Goal: Find specific page/section: Find specific page/section

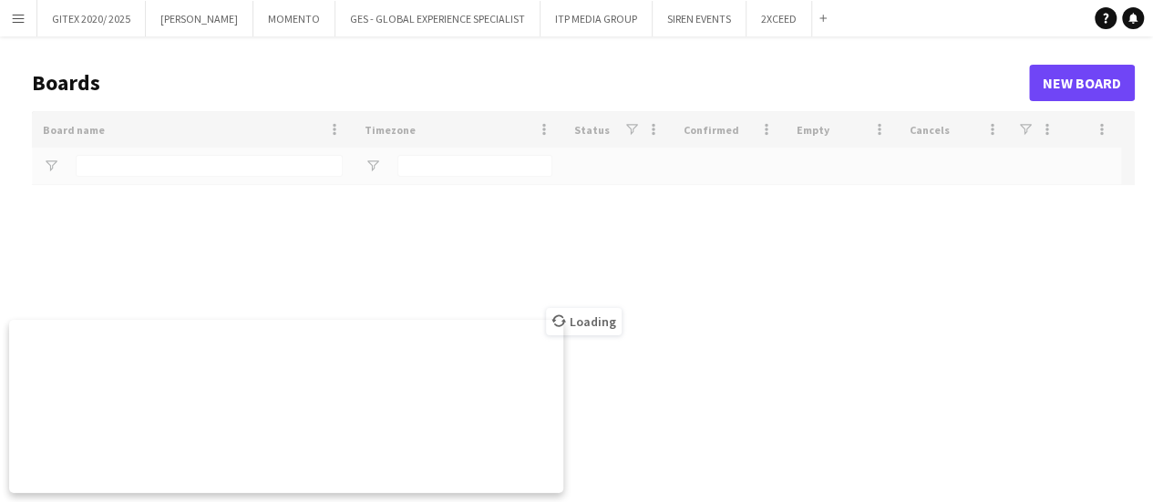
click at [21, 26] on button "Menu" at bounding box center [18, 18] width 36 height 36
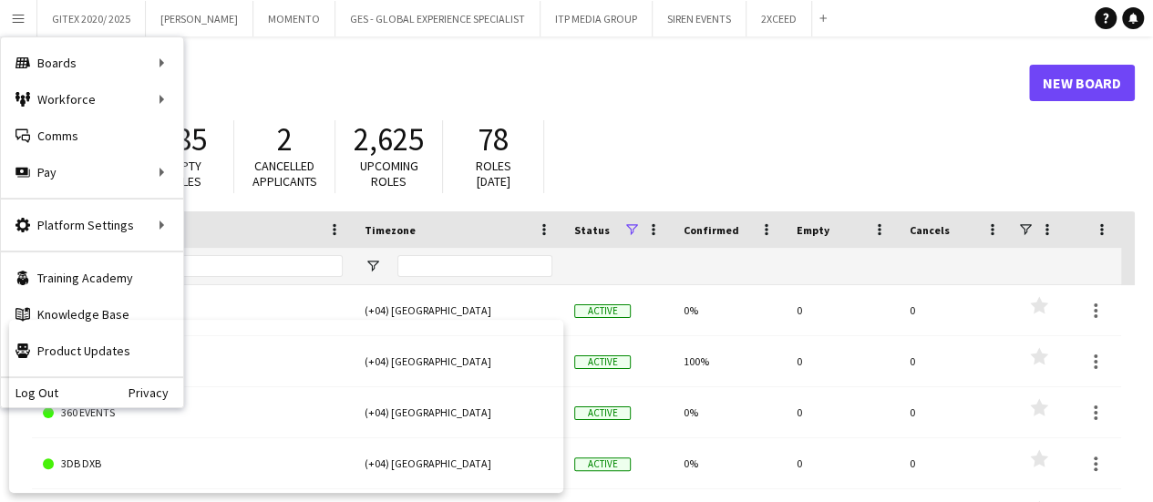
drag, startPoint x: 651, startPoint y: 83, endPoint x: 161, endPoint y: 220, distance: 508.0
click at [646, 85] on h1 "Boards" at bounding box center [530, 82] width 997 height 27
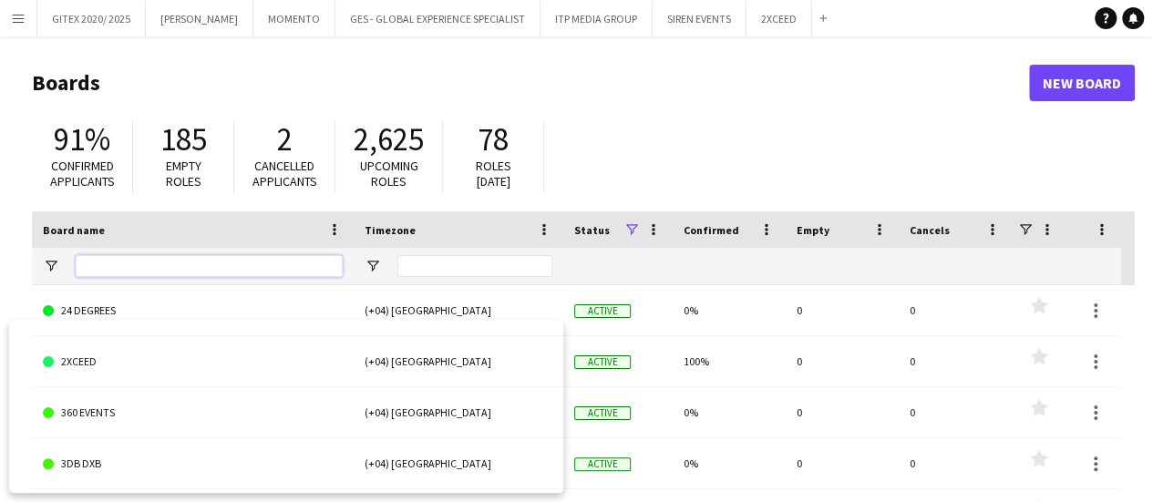
click at [172, 262] on input "Board name Filter Input" at bounding box center [209, 266] width 267 height 22
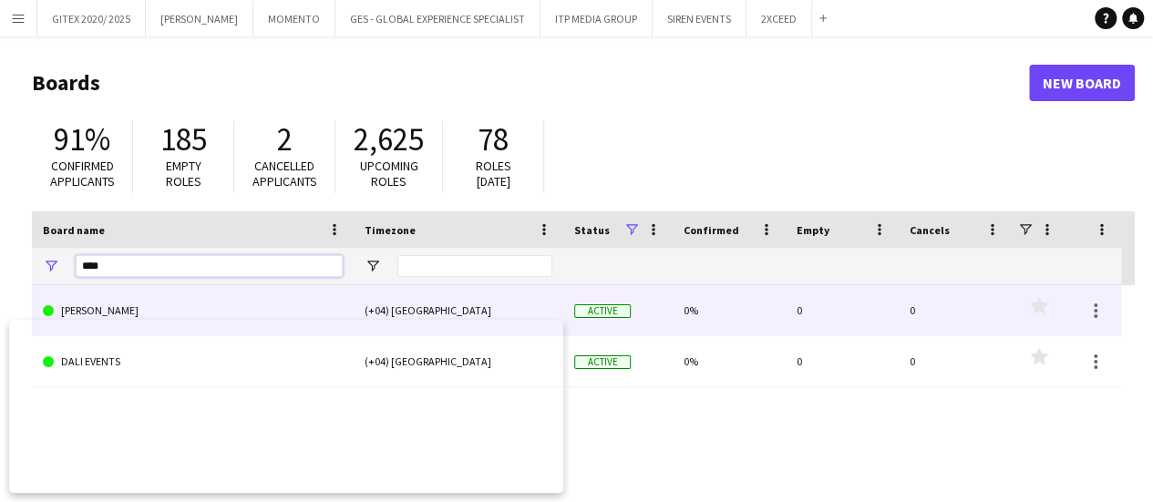
type input "***"
click at [115, 307] on link "[PERSON_NAME]" at bounding box center [193, 310] width 300 height 51
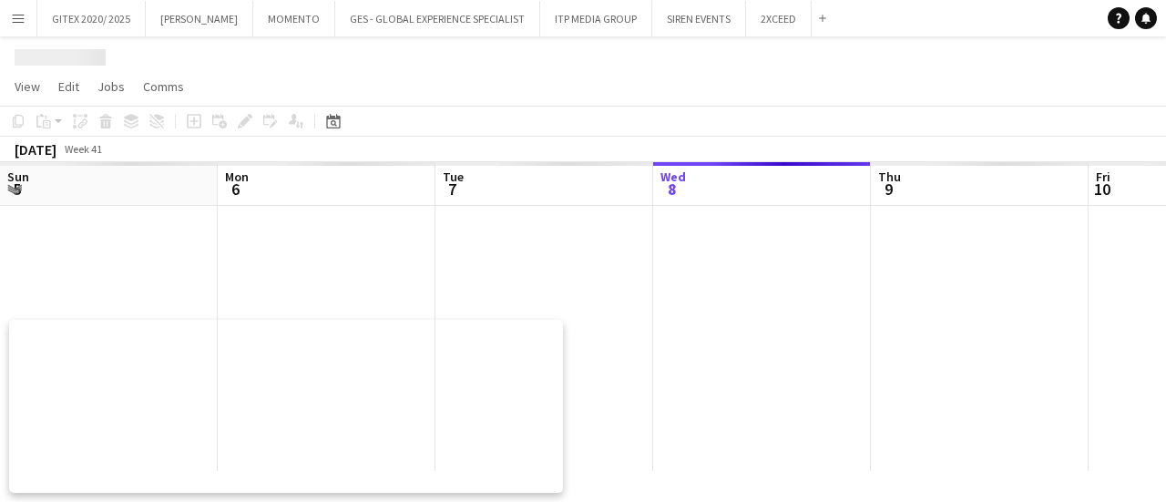
scroll to position [0, 436]
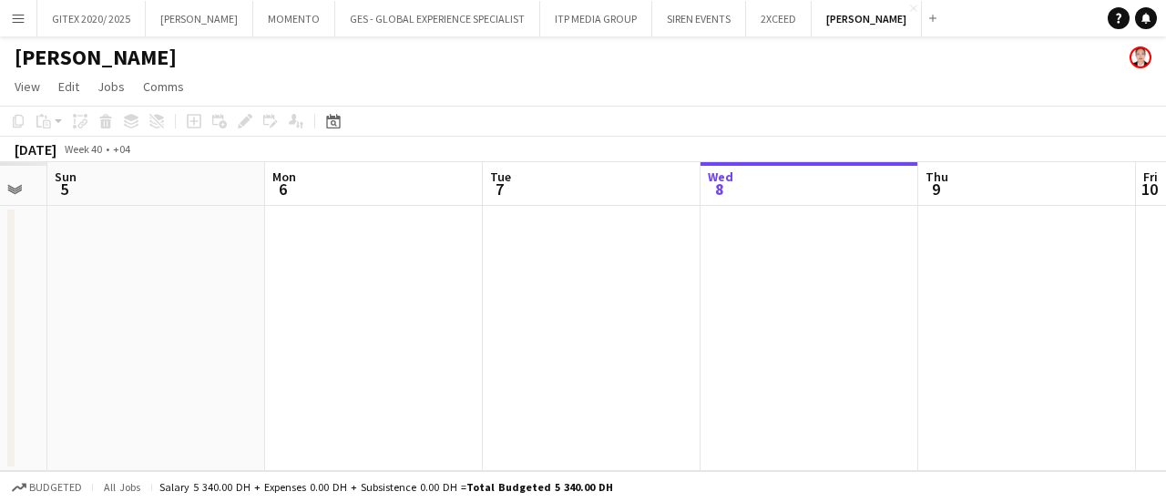
drag, startPoint x: 315, startPoint y: 362, endPoint x: 547, endPoint y: 360, distance: 231.5
click at [859, 345] on app-calendar-viewport "Fri 3 Sat 4 Sun 5 Mon 6 Tue 7 Wed 8 Thu 9 Fri 10 Sat 11 Sun 12 Mon 13" at bounding box center [583, 316] width 1166 height 309
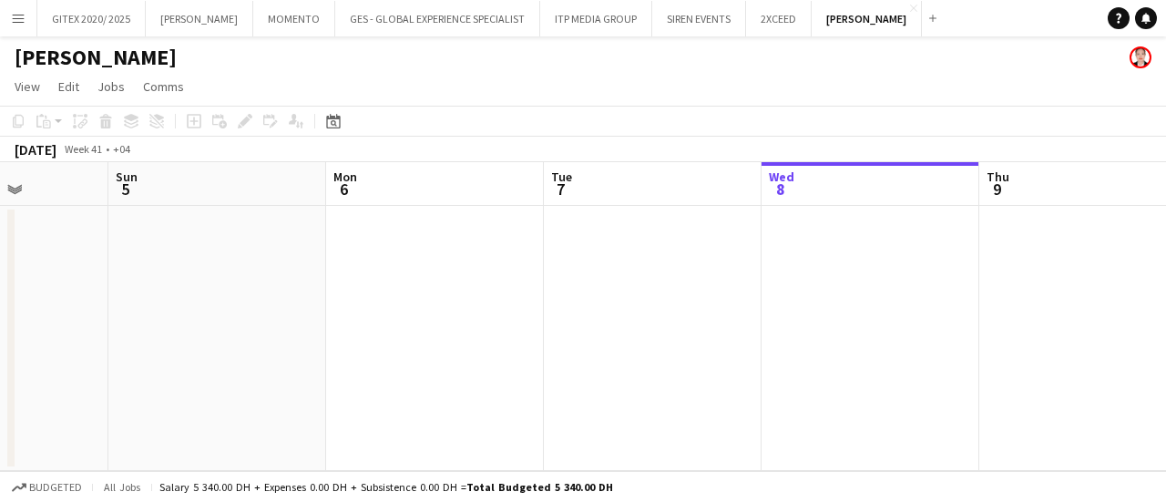
drag, startPoint x: 521, startPoint y: 359, endPoint x: 814, endPoint y: 333, distance: 293.6
click at [814, 333] on app-calendar-viewport "Thu 2 Fri 3 Sat 4 Sun 5 Mon 6 Tue 7 Wed 8 Thu 9 Fri 10 Sat 11 Sun 12" at bounding box center [583, 316] width 1166 height 309
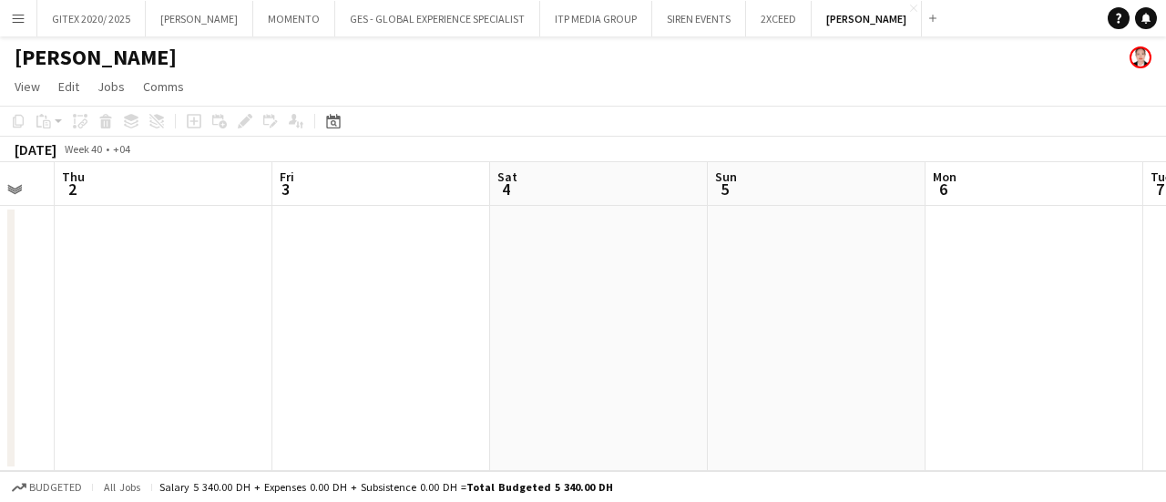
drag, startPoint x: 333, startPoint y: 373, endPoint x: 609, endPoint y: 337, distance: 277.5
click at [609, 337] on app-calendar-viewport "Tue 30 Wed 1 Thu 2 Fri 3 Sat 4 Sun 5 Mon 6 Tue 7 Wed 8 Thu 9 Fri 10" at bounding box center [583, 316] width 1166 height 309
drag, startPoint x: 336, startPoint y: 121, endPoint x: 377, endPoint y: 151, distance: 50.8
click at [335, 121] on icon "Date picker" at bounding box center [333, 121] width 15 height 15
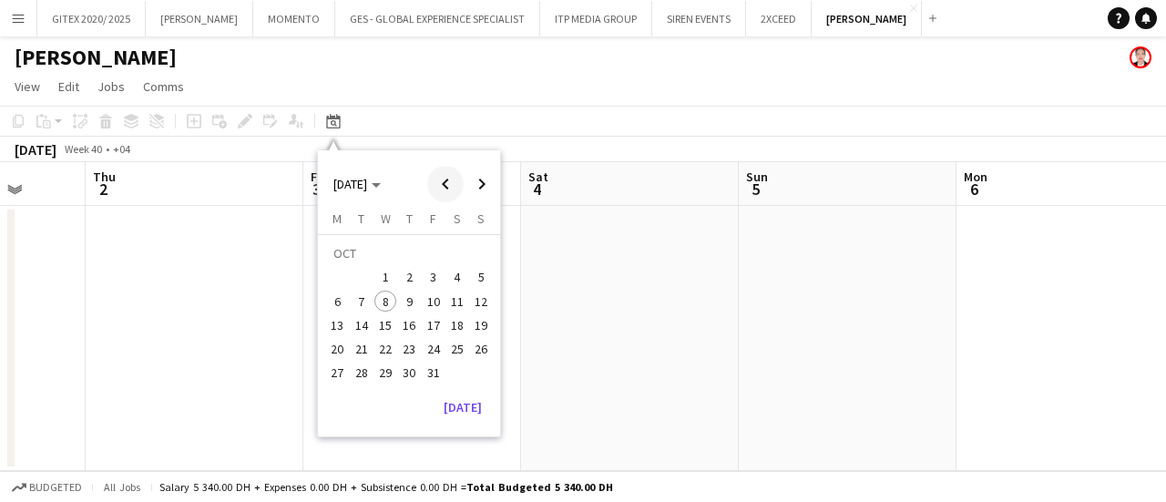
click at [446, 184] on span "Previous month" at bounding box center [445, 184] width 36 height 36
click at [446, 185] on span "Previous month" at bounding box center [445, 184] width 36 height 36
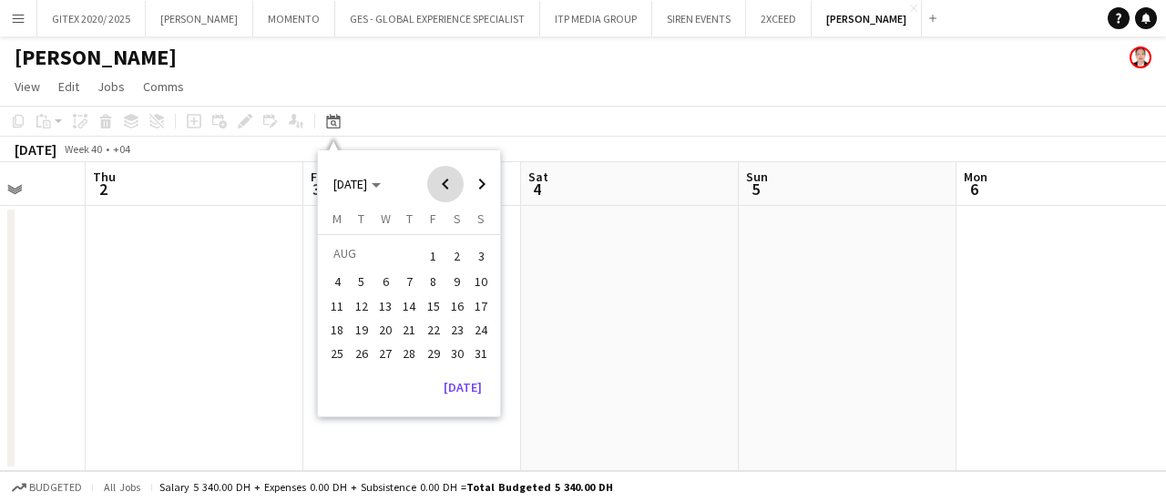
click at [446, 185] on span "Previous month" at bounding box center [445, 184] width 36 height 36
click at [416, 266] on button "1" at bounding box center [409, 255] width 24 height 28
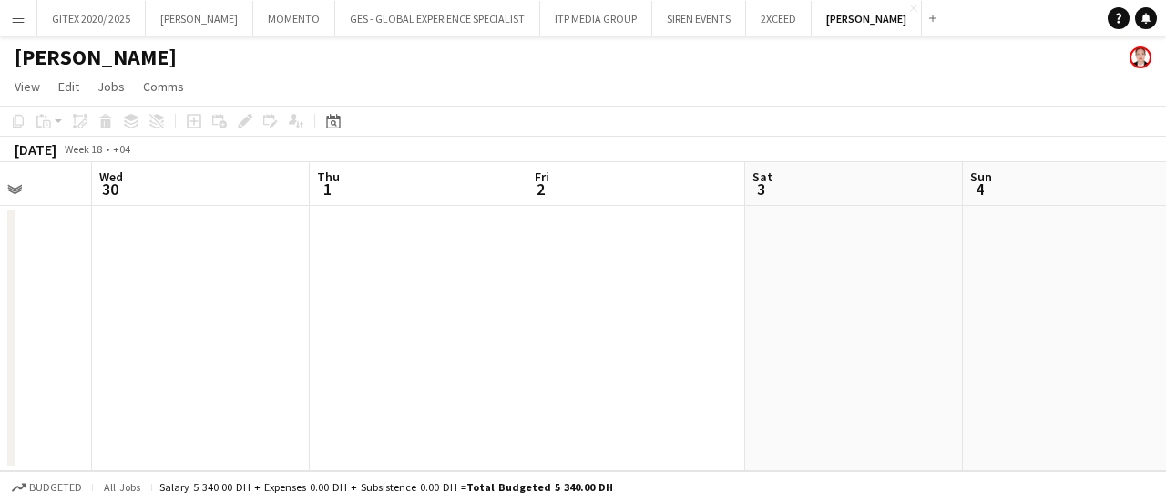
drag, startPoint x: 805, startPoint y: 315, endPoint x: 408, endPoint y: 324, distance: 397.4
click at [408, 324] on app-calendar-viewport "Sun 27 Mon 28 Tue 29 Wed 30 Thu 1 Fri 2 Sat 3 Sun 4 Mon 5 Tue 6 Wed 7" at bounding box center [583, 316] width 1166 height 309
drag, startPoint x: 631, startPoint y: 331, endPoint x: 426, endPoint y: 331, distance: 205.0
click at [360, 335] on app-calendar-viewport "Tue 29 Wed 30 Thu 1 Fri 2 Sat 3 Sun 4 Mon 5 Tue 6 Wed 7 Thu 8 Fri 9" at bounding box center [583, 316] width 1166 height 309
click at [633, 325] on app-calendar-viewport "Sat 3 Sun 4 Mon 5 Tue 6 Wed 7 Thu 8 Fri 9 Sat 10 Sun 11 Mon 12 Tue 13" at bounding box center [583, 316] width 1166 height 309
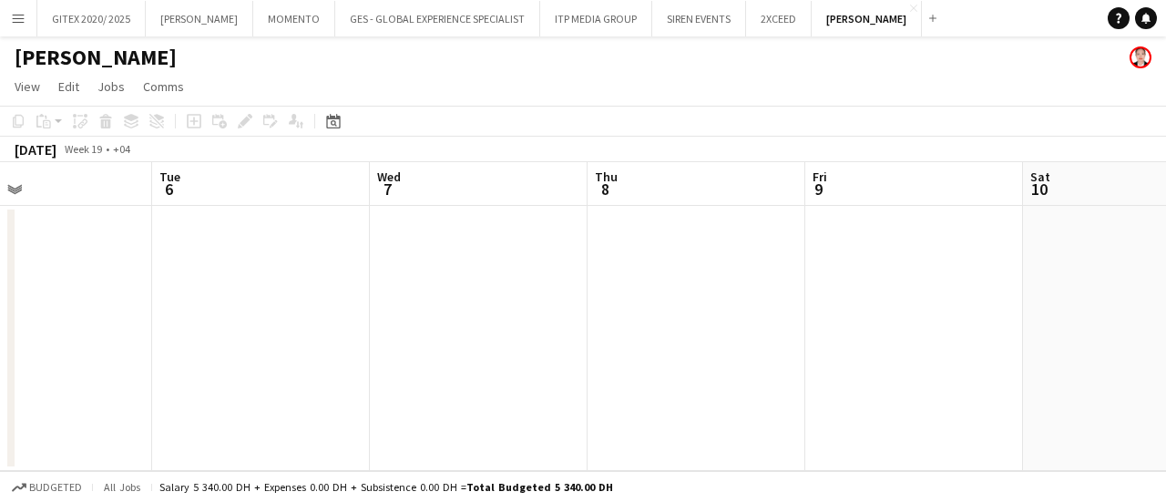
scroll to position [0, 502]
drag, startPoint x: 846, startPoint y: 327, endPoint x: 251, endPoint y: 345, distance: 595.3
click at [251, 345] on app-calendar-viewport "Sat 3 Sun 4 Mon 5 Tue 6 Wed 7 Thu 8 Fri 9 Sat 10 Sun 11 Mon 12 Tue 13" at bounding box center [583, 316] width 1166 height 309
click at [303, 338] on app-calendar-viewport "Mon 5 Tue 6 Wed 7 Thu 8 Fri 9 Sat 10 Sun 11 Mon 12 Tue 13 Wed 14 Thu 15" at bounding box center [583, 316] width 1166 height 309
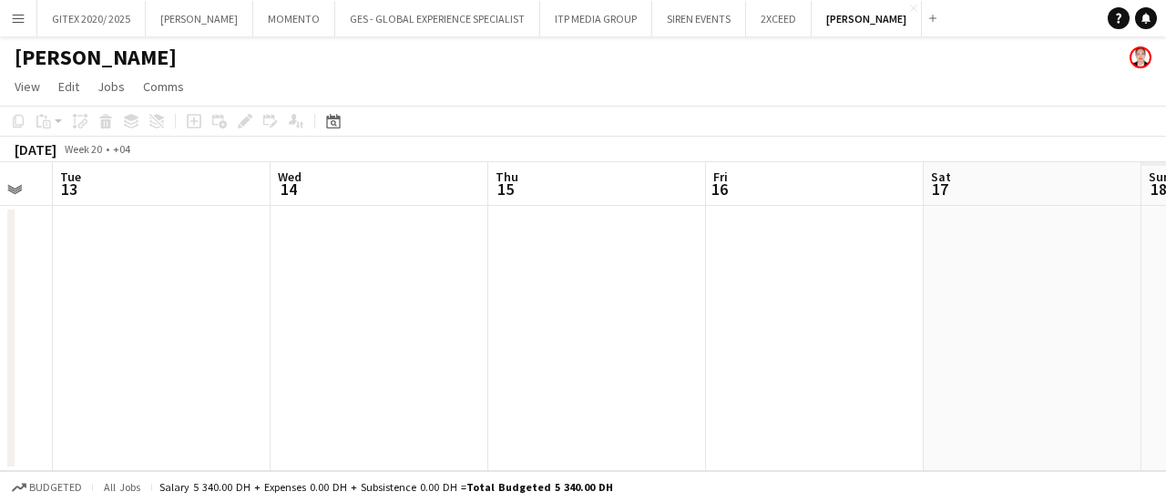
drag, startPoint x: 383, startPoint y: 343, endPoint x: 352, endPoint y: 343, distance: 31.0
click at [351, 343] on app-calendar-viewport "Fri 9 Sat 10 Sun 11 Mon 12 Tue 13 Wed 14 Thu 15 Fri 16 Sat 17 Sun 18 Mon 19" at bounding box center [583, 316] width 1166 height 309
drag, startPoint x: 730, startPoint y: 325, endPoint x: 508, endPoint y: 339, distance: 221.8
click at [532, 339] on app-calendar-viewport "Fri 9 Sat 10 Sun 11 Mon 12 Tue 13 Wed 14 Thu 15 Fri 16 Sat 17 Sun 18 Mon 19" at bounding box center [583, 316] width 1166 height 309
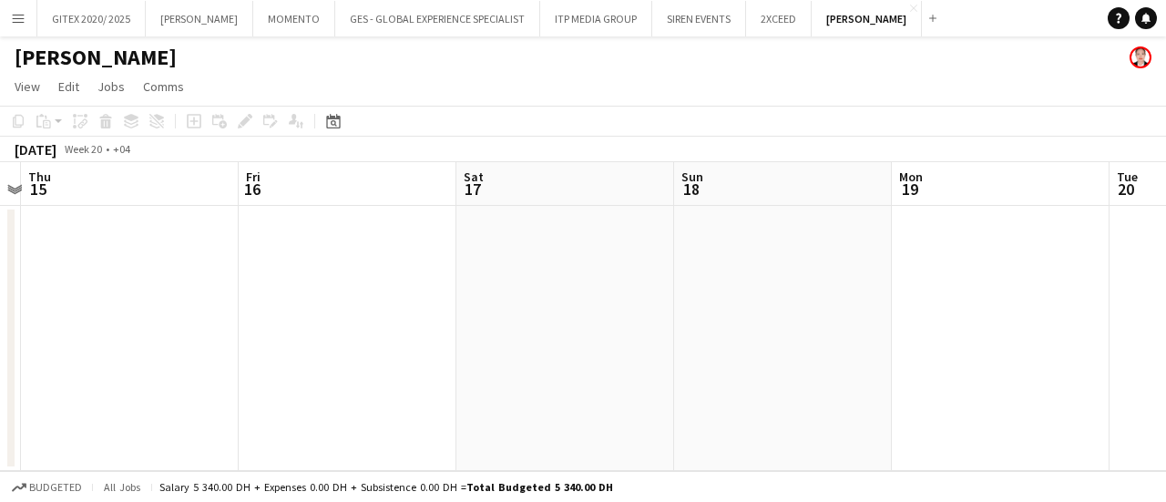
drag, startPoint x: 811, startPoint y: 323, endPoint x: 483, endPoint y: 327, distance: 328.1
click at [245, 344] on app-calendar-viewport "Sun 11 Mon 12 Tue 13 Wed 14 Thu 15 Fri 16 Sat 17 Sun 18 Mon 19 Tue 20 Wed 21" at bounding box center [583, 316] width 1166 height 309
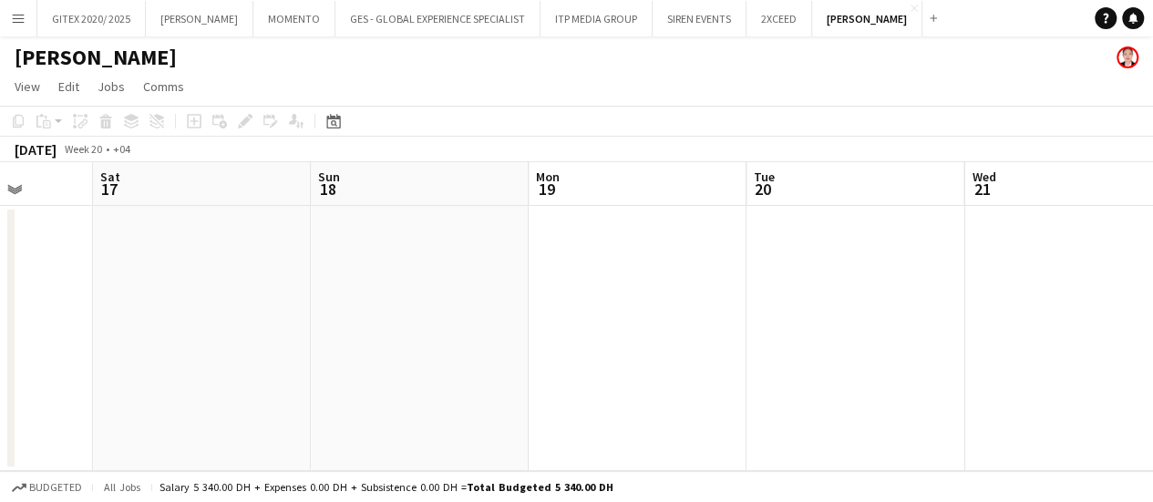
drag, startPoint x: 195, startPoint y: 343, endPoint x: 143, endPoint y: 343, distance: 51.9
click at [144, 343] on app-calendar-viewport "Tue 13 Wed 14 Thu 15 Fri 16 Sat 17 Sun 18 Mon 19 Tue 20 Wed 21 Thu 22 Fri 23" at bounding box center [576, 316] width 1153 height 309
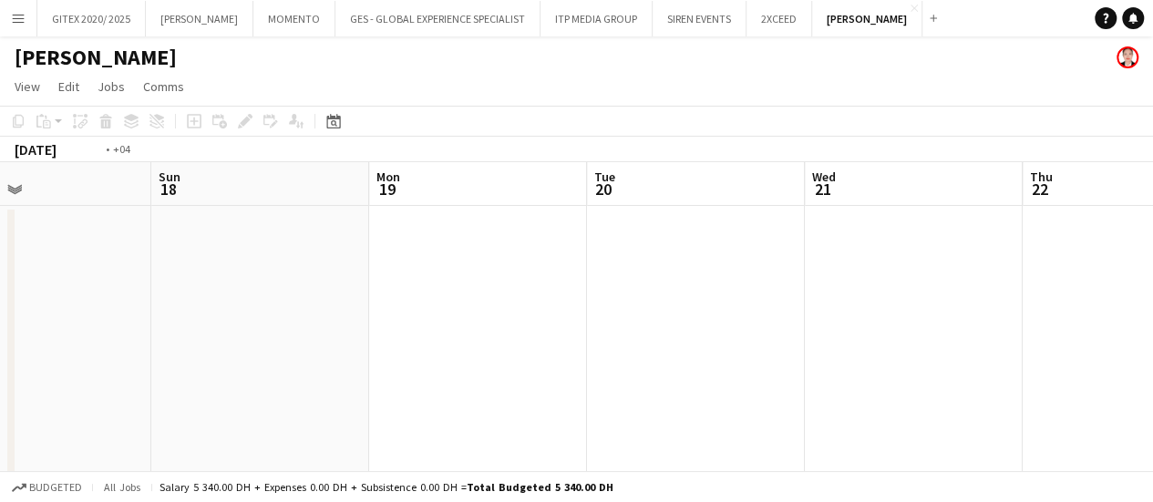
drag, startPoint x: 624, startPoint y: 313, endPoint x: 305, endPoint y: 317, distance: 319.0
click at [326, 317] on app-calendar-viewport "Thu 15 Fri 16 Sat 17 Sun 18 Mon 19 Tue 20 Wed 21 Thu 22 Fri 23 7/7 1 Job Sat 24…" at bounding box center [576, 340] width 1153 height 357
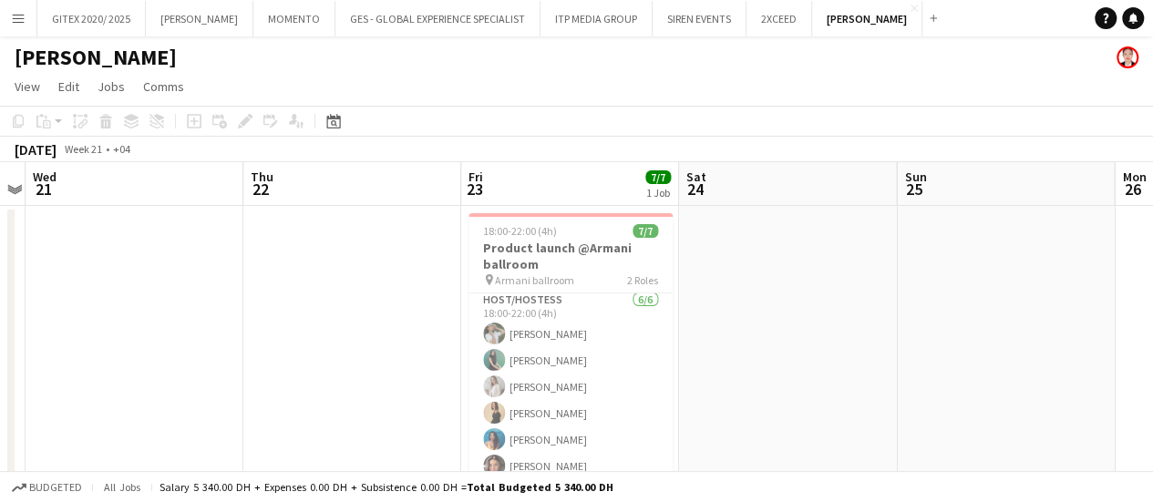
scroll to position [0, 851]
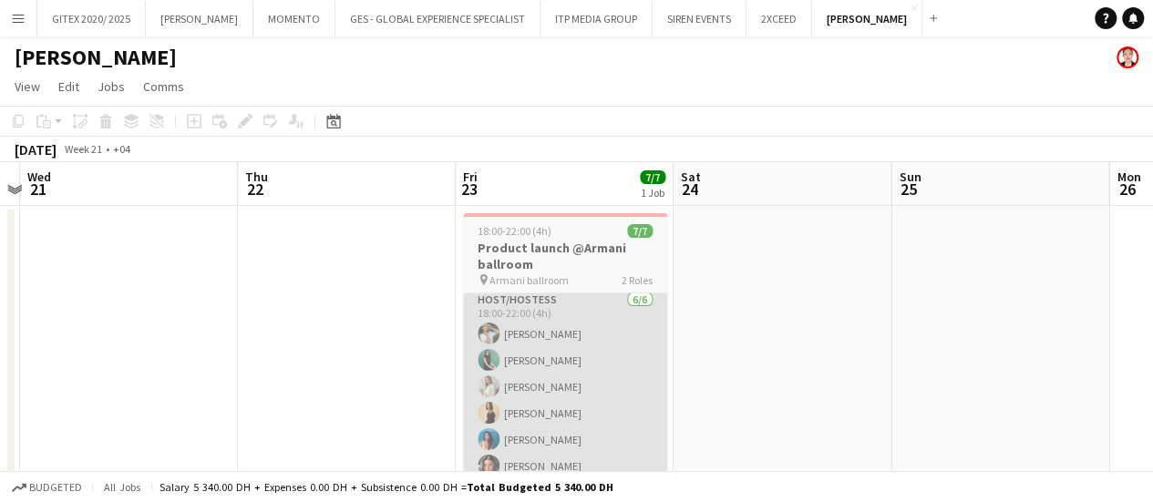
drag, startPoint x: 620, startPoint y: 376, endPoint x: 608, endPoint y: 365, distance: 16.1
click at [563, 378] on app-calendar-viewport "Sat 17 Sun 18 Mon 19 Tue 20 Wed 21 Thu 22 Fri 23 7/7 1 Job Sat 24 Sun 25 Mon 26…" at bounding box center [576, 340] width 1153 height 357
